Goal: Task Accomplishment & Management: Manage account settings

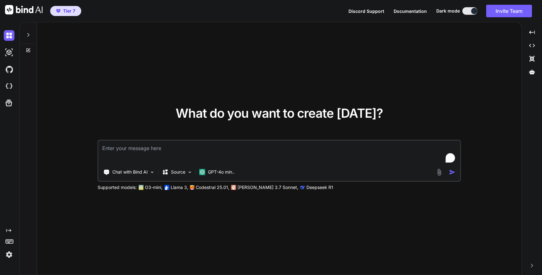
click at [8, 258] on img at bounding box center [9, 254] width 11 height 11
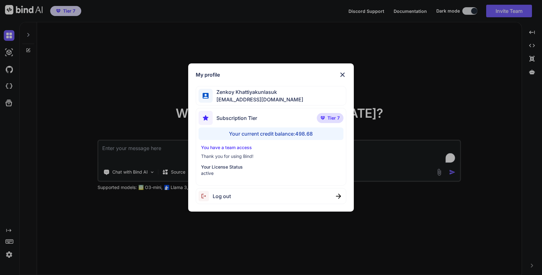
click at [60, 167] on div "My profile [PERSON_NAME] [EMAIL_ADDRESS][DOMAIN_NAME] Subscription Tier Tier 7 …" at bounding box center [271, 137] width 542 height 275
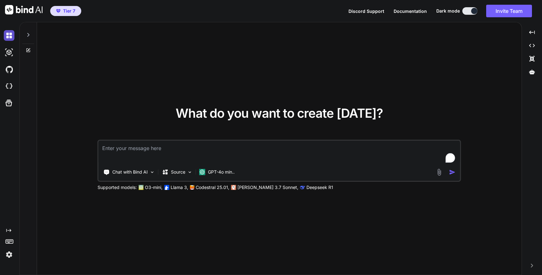
click at [10, 39] on img at bounding box center [9, 35] width 11 height 11
type textarea "x"
click at [10, 38] on img at bounding box center [9, 35] width 11 height 11
click at [492, 10] on button "Invite Team" at bounding box center [509, 11] width 46 height 13
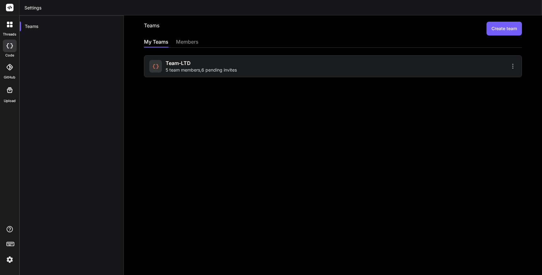
click at [223, 65] on div "Team-LTD 5 team members , 6 pending invites" at bounding box center [201, 66] width 71 height 14
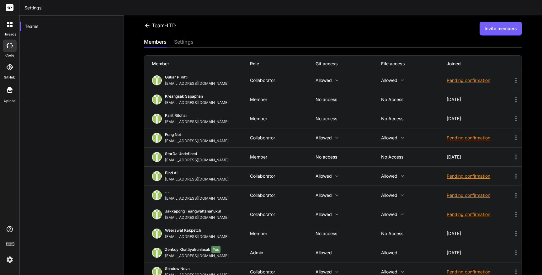
click at [502, 32] on button "Invite members" at bounding box center [500, 29] width 42 height 14
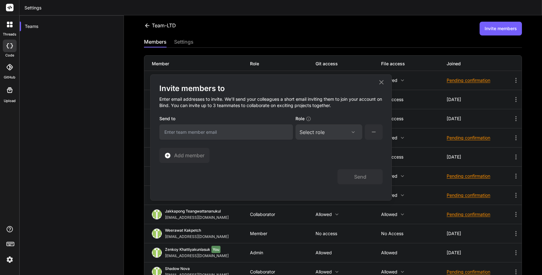
click at [232, 137] on input "email" at bounding box center [226, 131] width 134 height 15
type input "m"
type input "nattapon.ltd@gmail.com"
click at [380, 84] on icon at bounding box center [382, 82] width 8 height 8
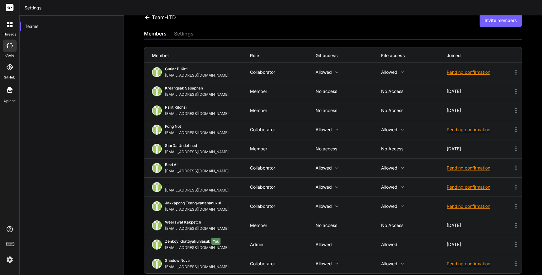
scroll to position [13, 0]
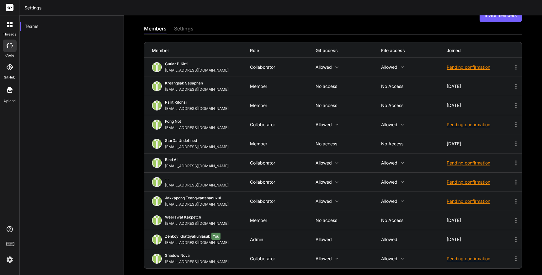
click at [514, 106] on icon at bounding box center [516, 106] width 8 height 8
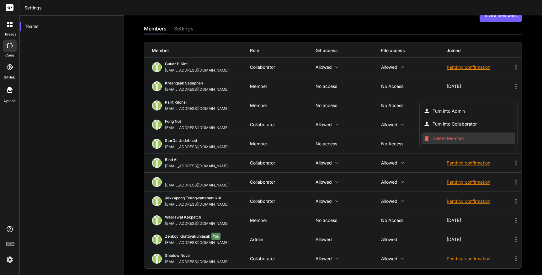
click at [487, 139] on li "Delete Member" at bounding box center [468, 138] width 94 height 12
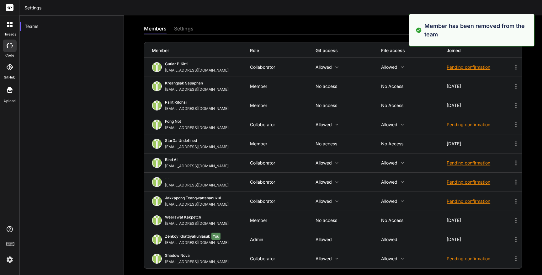
scroll to position [0, 0]
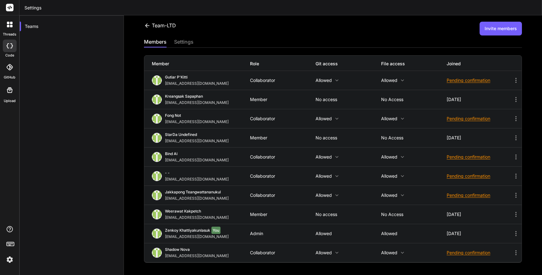
click at [497, 34] on button "Invite members" at bounding box center [500, 29] width 42 height 14
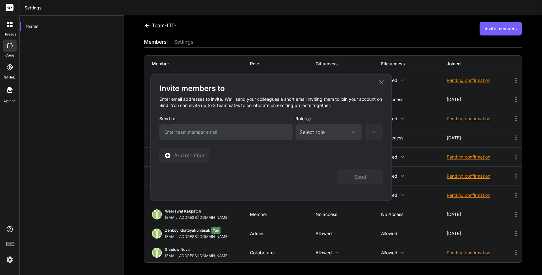
click at [276, 126] on input "email" at bounding box center [226, 131] width 134 height 15
type input "nattapon.ltd@gmail.com"
click at [334, 135] on div "Select role" at bounding box center [328, 132] width 59 height 8
click at [329, 175] on div "Collaborator" at bounding box center [320, 173] width 25 height 6
click at [363, 176] on button "Send" at bounding box center [359, 176] width 45 height 15
